Goal: Find specific page/section: Find specific page/section

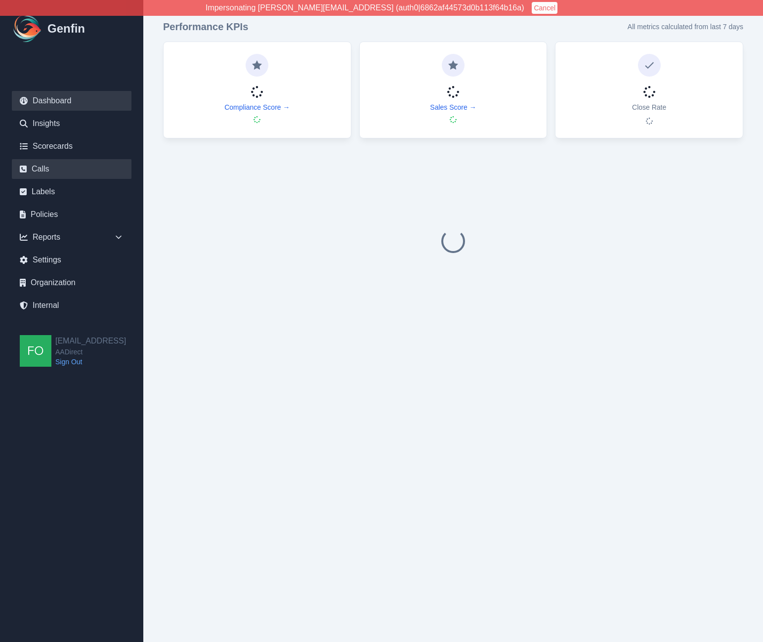
click at [44, 168] on link "Calls" at bounding box center [72, 169] width 120 height 20
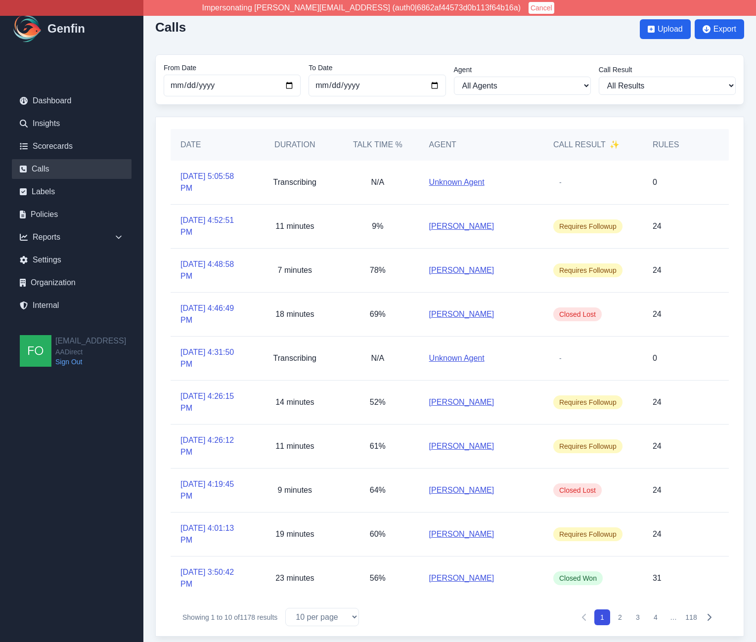
click at [163, 355] on div "Date Duration Talk Time % Agent Call Result ✨ Rules 9/23/2025, 5:05:58 PM Trans…" at bounding box center [449, 377] width 589 height 520
